Goal: Task Accomplishment & Management: Use online tool/utility

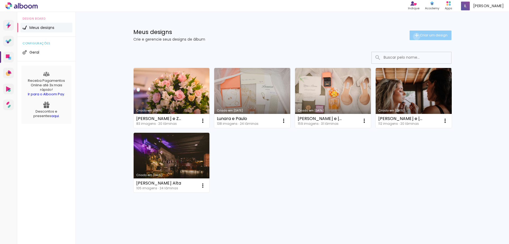
click at [416, 36] on iron-icon at bounding box center [417, 35] width 6 height 6
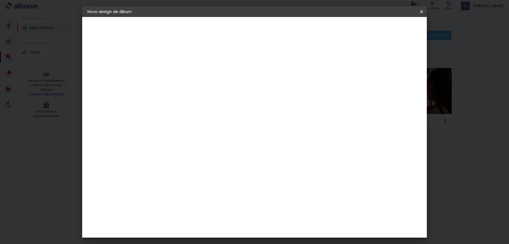
click at [174, 69] on input at bounding box center [174, 71] width 0 height 8
type input "PAIS DE LUNARA E PAULO"
type paper-input "PAIS DE LUNARA E PAULO"
click at [229, 31] on paper-button "Avançar" at bounding box center [216, 28] width 26 height 9
click at [215, 101] on input at bounding box center [188, 101] width 54 height 7
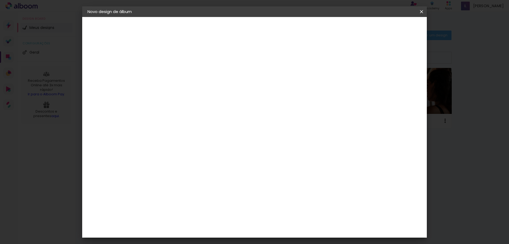
type input "C"
type input "VIA"
type paper-input "VIA"
click at [188, 120] on div "Viacolor" at bounding box center [179, 120] width 17 height 4
click at [0, 0] on slot "Avançar" at bounding box center [0, 0] width 0 height 0
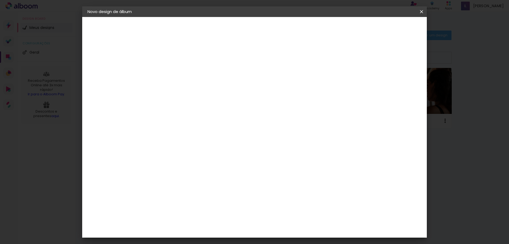
click at [195, 90] on input "text" at bounding box center [184, 92] width 21 height 8
click at [252, 95] on iron-dropdown at bounding box center [289, 89] width 106 height 13
click at [0, 0] on slot "Padrão" at bounding box center [0, 0] width 0 height 0
type input "Padrão"
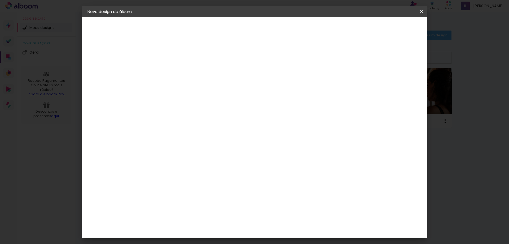
click at [210, 230] on span "20 × 20" at bounding box center [197, 237] width 25 height 14
click at [0, 0] on slot "Avançar" at bounding box center [0, 0] width 0 height 0
click at [389, 26] on span "Iniciar design" at bounding box center [376, 28] width 24 height 4
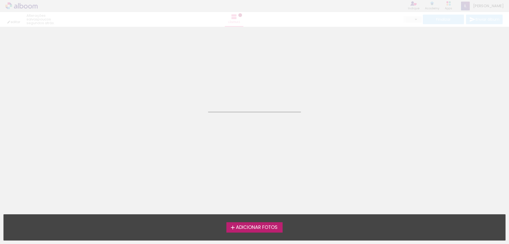
click at [245, 225] on span "Adicionar Fotos" at bounding box center [257, 227] width 42 height 5
click at [0, 0] on input "file" at bounding box center [0, 0] width 0 height 0
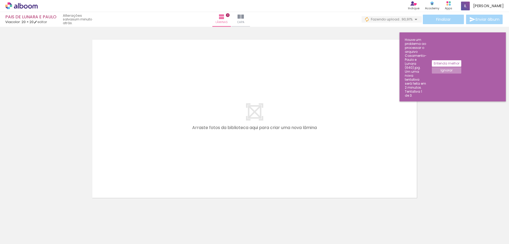
click at [450, 95] on div at bounding box center [254, 112] width 509 height 180
click at [466, 91] on div at bounding box center [254, 112] width 509 height 180
click at [44, 227] on iron-horizontal-list at bounding box center [38, 227] width 11 height 33
click at [201, 82] on quentale-layouter at bounding box center [254, 118] width 333 height 167
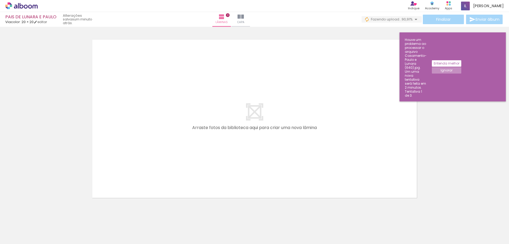
click at [395, 15] on div "Finalizar Enviar álbum" at bounding box center [433, 20] width 142 height 10
click at [397, 18] on span "Fazendo upload..." at bounding box center [386, 19] width 31 height 5
click at [397, 26] on paper-item "Casamento-Paulo e Lunara (552).jpg" at bounding box center [389, 32] width 59 height 17
click at [379, 30] on div "Casamento-Paulo e Lunara (552).jpg" at bounding box center [371, 32] width 16 height 13
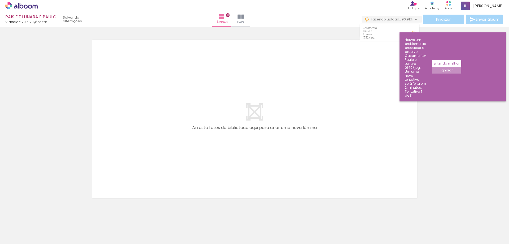
click at [414, 30] on iron-icon at bounding box center [413, 32] width 5 height 5
click at [0, 0] on slot "Entenda melhor" at bounding box center [0, 0] width 0 height 0
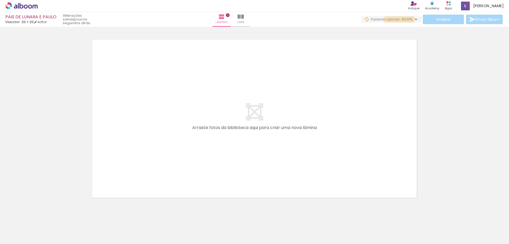
click at [398, 20] on span "Fazendo upload..." at bounding box center [386, 19] width 31 height 5
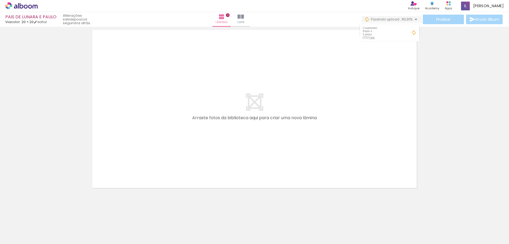
click at [372, 27] on paper-item "Casamento-Paulo e Lunara (552).jpg" at bounding box center [389, 32] width 59 height 17
click at [413, 31] on iron-icon at bounding box center [413, 32] width 5 height 5
click at [205, 131] on quentale-layouter at bounding box center [254, 108] width 333 height 167
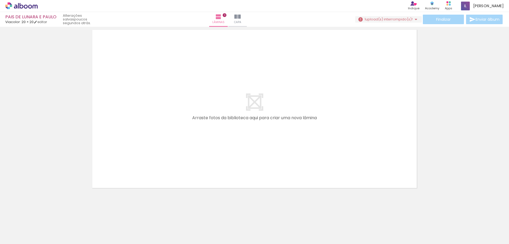
drag, startPoint x: 248, startPoint y: 240, endPoint x: 68, endPoint y: 237, distance: 180.4
click at [44, 237] on iron-horizontal-list at bounding box center [38, 227] width 11 height 33
click at [23, 0] on html "link( href="../../bower_components/polymer/polymer.html" rel="import" ) picture…" at bounding box center [254, 122] width 509 height 244
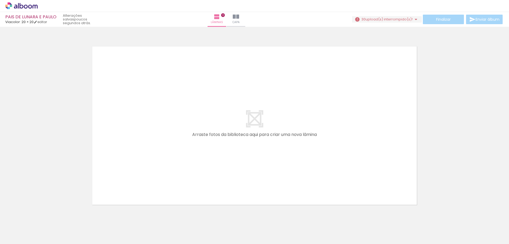
click at [372, 17] on span "upload(s) interrompido(s)!" at bounding box center [389, 19] width 47 height 5
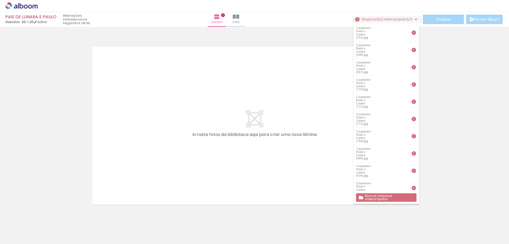
click at [0, 0] on slot "Buscar arquivos interrompidos" at bounding box center [0, 0] width 0 height 0
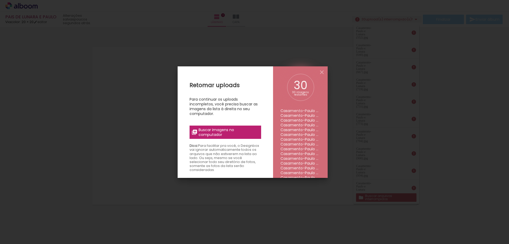
click at [291, 129] on li "Casamento-Paulo e Lunara (731).jpg" at bounding box center [301, 129] width 40 height 5
click at [327, 114] on div "30 30 imagens restantes Casamento-Paulo e [PERSON_NAME] (552).jpg Casamento-Pau…" at bounding box center [300, 162] width 55 height 193
click at [320, 73] on iron-icon at bounding box center [322, 72] width 6 height 6
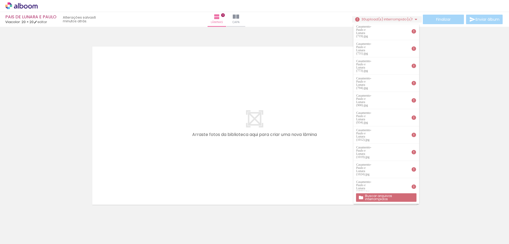
scroll to position [128, 0]
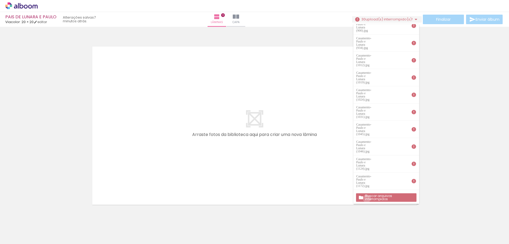
click at [0, 0] on slot "Buscar arquivos interrompidos" at bounding box center [0, 0] width 0 height 0
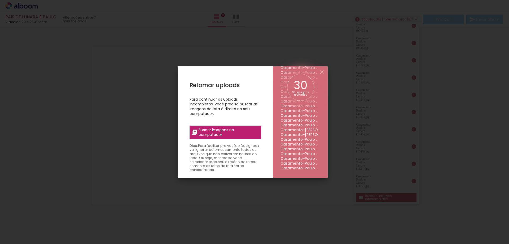
click at [208, 133] on span "Buscar imagens no computador" at bounding box center [228, 132] width 59 height 10
click at [0, 0] on input "file" at bounding box center [0, 0] width 0 height 0
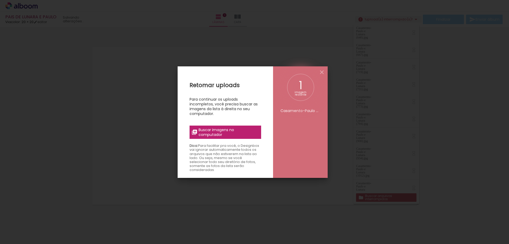
scroll to position [0, 0]
click at [341, 166] on iron-overlay-backdrop at bounding box center [254, 122] width 509 height 244
click at [323, 71] on iron-icon at bounding box center [322, 72] width 6 height 6
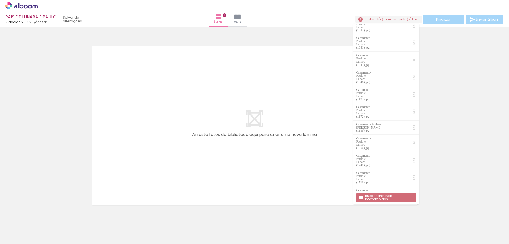
scroll to position [49, 0]
click at [383, 193] on paper-button "Buscar arquivos interrompidos" at bounding box center [386, 197] width 60 height 8
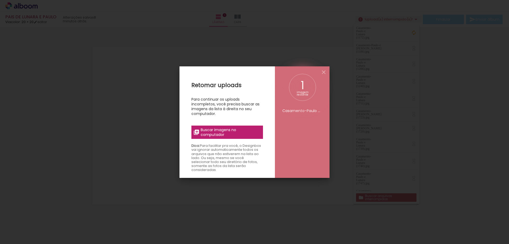
click at [226, 127] on label "Buscar imagens no computador" at bounding box center [228, 131] width 72 height 13
click at [0, 0] on input "file" at bounding box center [0, 0] width 0 height 0
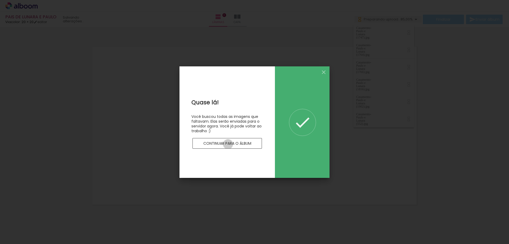
click at [0, 0] on slot "Continuar para o álbum" at bounding box center [0, 0] width 0 height 0
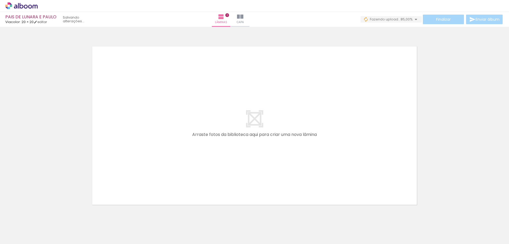
scroll to position [17, 0]
click at [415, 19] on iron-icon at bounding box center [416, 19] width 6 height 6
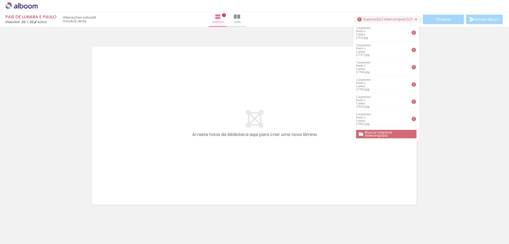
scroll to position [17, 0]
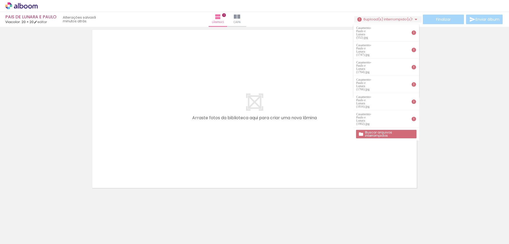
click at [0, 0] on slot "Buscar arquivos interrompidos" at bounding box center [0, 0] width 0 height 0
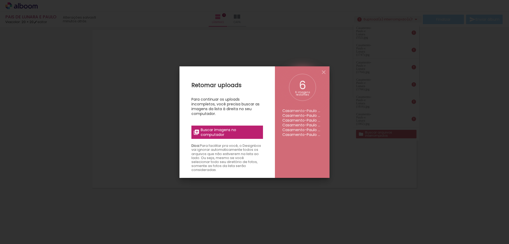
click at [222, 136] on span "Buscar imagens no computador" at bounding box center [230, 132] width 59 height 10
click at [0, 0] on input "file" at bounding box center [0, 0] width 0 height 0
click at [224, 131] on span "Buscar imagens no computador" at bounding box center [230, 132] width 59 height 10
click at [0, 0] on input "file" at bounding box center [0, 0] width 0 height 0
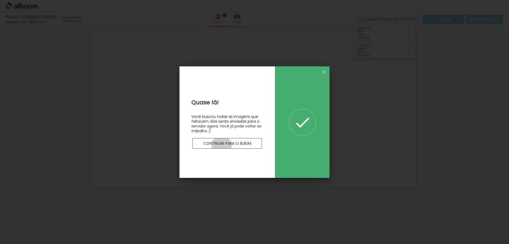
click at [0, 0] on slot "Continuar para o álbum" at bounding box center [0, 0] width 0 height 0
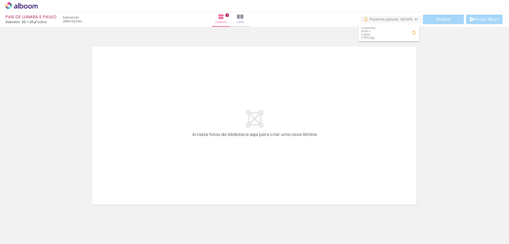
click at [410, 20] on span "92,50%" at bounding box center [407, 19] width 12 height 5
click at [413, 20] on iron-icon at bounding box center [416, 19] width 6 height 6
click at [339, 66] on quentale-layouter at bounding box center [254, 125] width 333 height 167
click at [406, 18] on span "92,50%" at bounding box center [407, 19] width 12 height 5
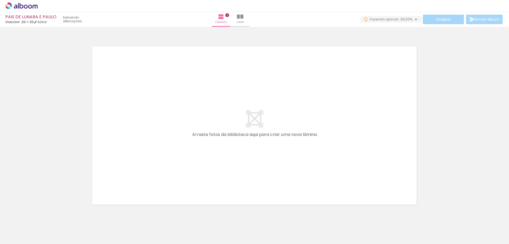
click at [389, 19] on span "Fazendo upload..." at bounding box center [385, 19] width 31 height 5
click at [413, 19] on iron-icon at bounding box center [416, 19] width 6 height 6
click at [364, 20] on span "3" at bounding box center [365, 19] width 2 height 5
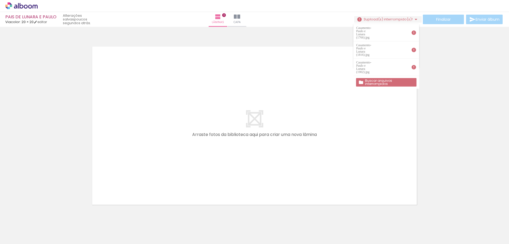
click at [0, 0] on slot "Buscar arquivos interrompidos" at bounding box center [0, 0] width 0 height 0
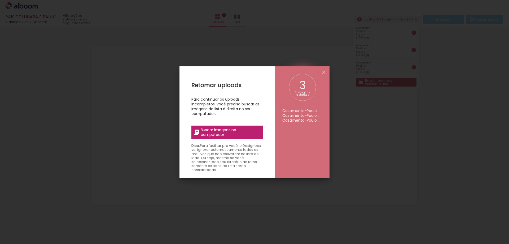
click at [223, 132] on span "Buscar imagens no computador" at bounding box center [230, 132] width 59 height 10
click at [0, 0] on input "file" at bounding box center [0, 0] width 0 height 0
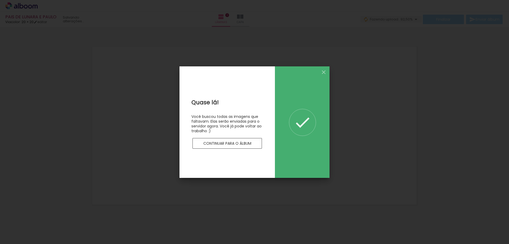
click at [0, 0] on slot "Continuar para o álbum" at bounding box center [0, 0] width 0 height 0
